Goal: Transaction & Acquisition: Purchase product/service

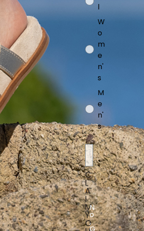
scroll to position [0, 118]
click at [102, 64] on div "Women's" at bounding box center [100, 49] width 7 height 67
radio input "true"
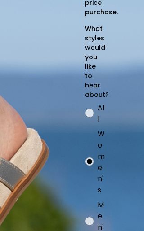
click at [104, 122] on div "All" at bounding box center [100, 113] width 7 height 22
click at [85, 102] on input "All" at bounding box center [84, 101] width 0 height 0
radio input "true"
click at [96, 184] on label "Women's" at bounding box center [100, 163] width 31 height 71
click at [85, 102] on input "Women's" at bounding box center [84, 101] width 0 height 0
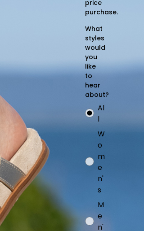
radio input "true"
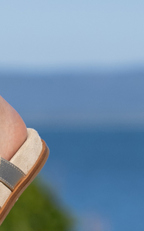
scroll to position [0, 0]
